Goal: Information Seeking & Learning: Learn about a topic

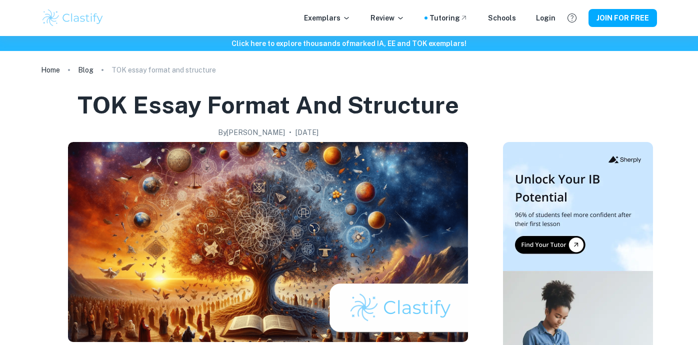
click at [60, 12] on img at bounding box center [73, 18] width 64 height 20
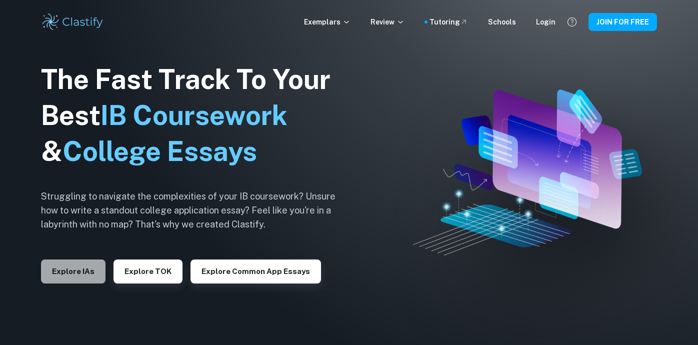
click at [96, 270] on button "Explore IAs" at bounding box center [73, 272] width 65 height 24
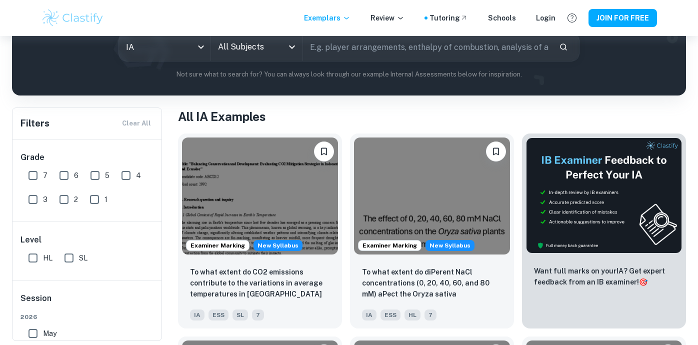
click at [31, 175] on input "7" at bounding box center [33, 176] width 20 height 20
checkbox input "true"
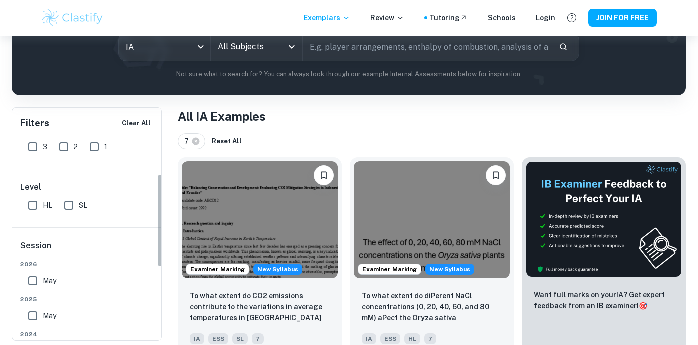
scroll to position [75, 0]
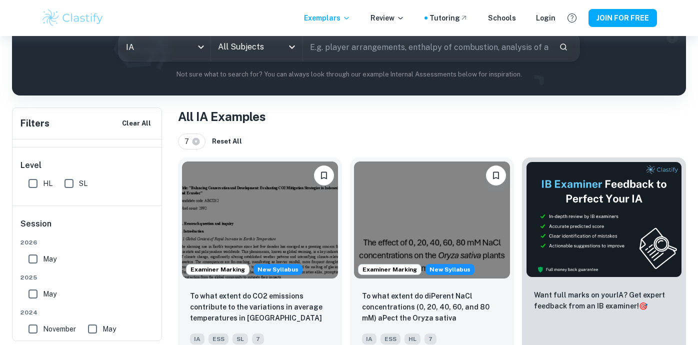
click at [32, 187] on input "HL" at bounding box center [33, 184] width 20 height 20
checkbox input "true"
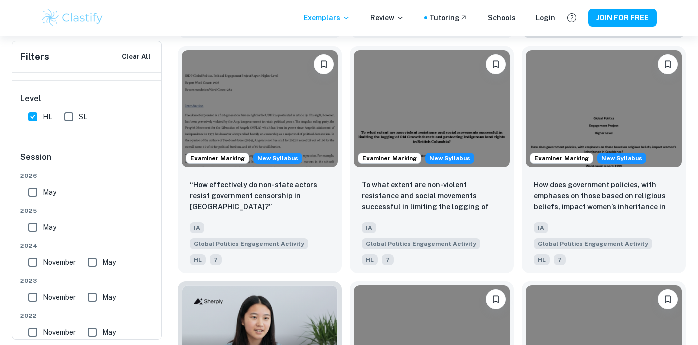
scroll to position [0, 0]
